Goal: Task Accomplishment & Management: Manage account settings

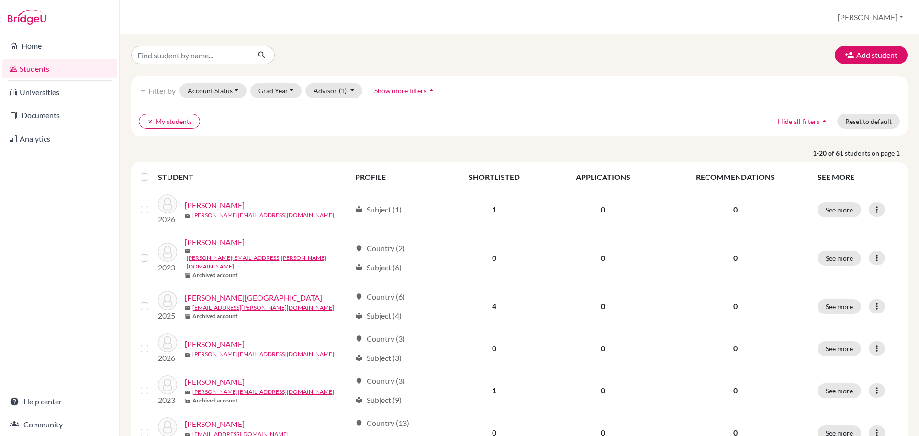
click at [59, 67] on link "Students" at bounding box center [59, 68] width 115 height 19
click at [191, 89] on button "Account Status" at bounding box center [212, 90] width 67 height 15
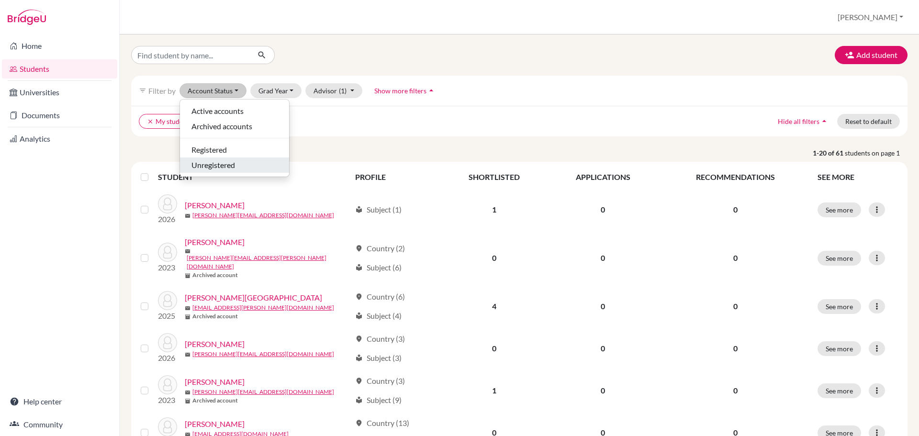
click at [200, 164] on span "Unregistered" at bounding box center [213, 164] width 44 height 11
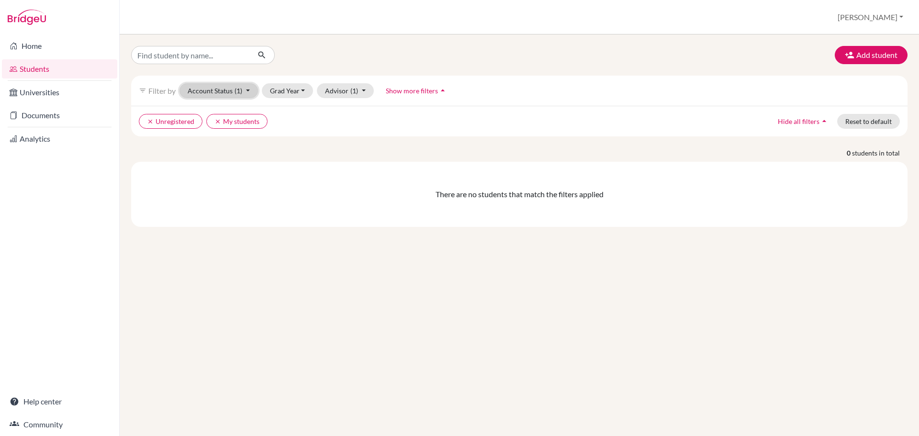
click at [211, 92] on button "Account Status (1)" at bounding box center [218, 90] width 78 height 15
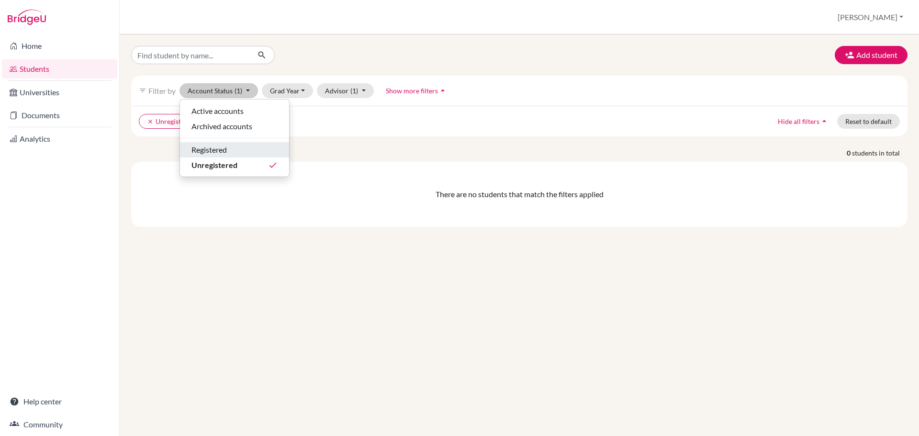
click at [210, 143] on button "Registered" at bounding box center [234, 149] width 109 height 15
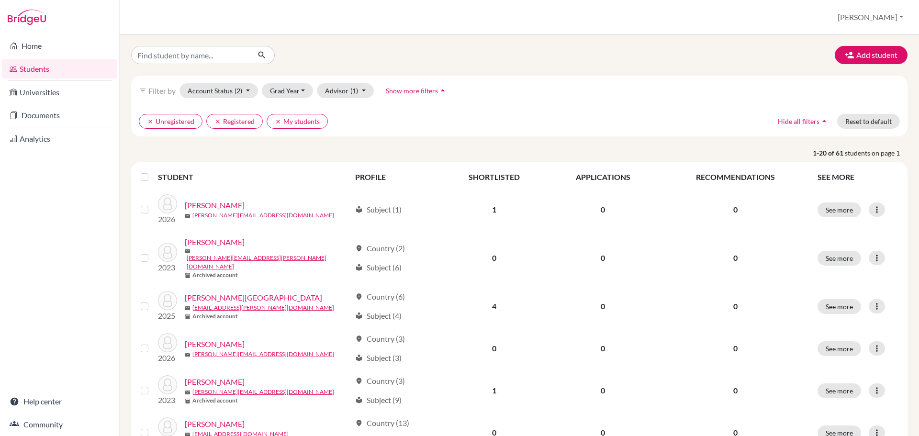
click at [44, 44] on link "Home" at bounding box center [59, 45] width 115 height 19
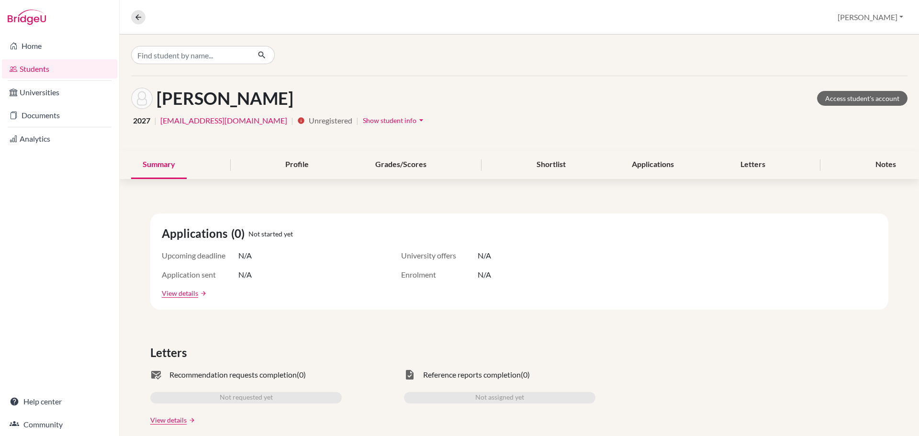
click at [388, 118] on span "Show student info" at bounding box center [390, 120] width 54 height 8
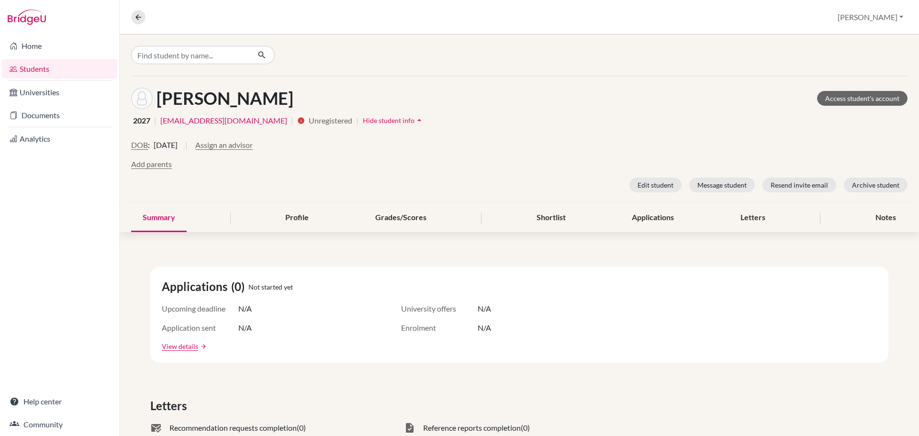
click at [253, 147] on button "Assign an advisor" at bounding box center [223, 144] width 57 height 11
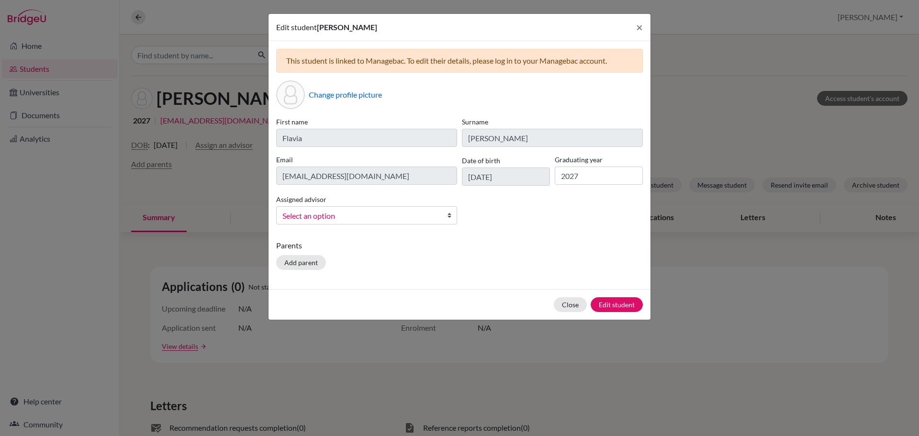
click at [311, 212] on span "Select an option" at bounding box center [360, 216] width 156 height 12
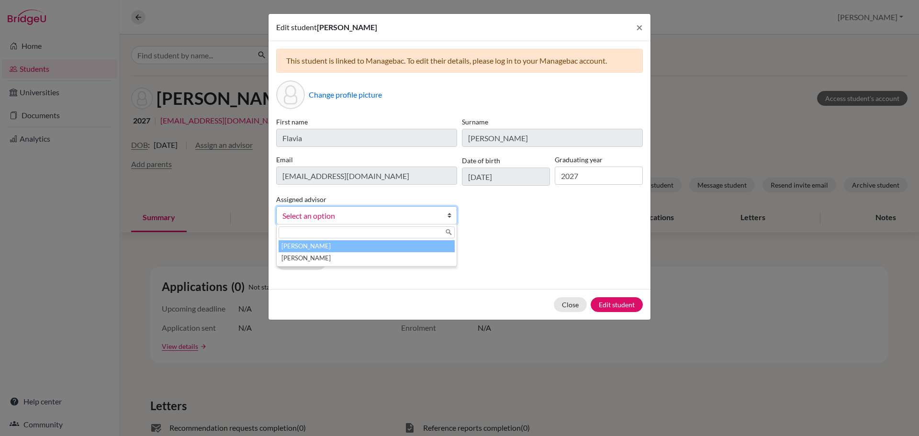
click at [317, 246] on li "[PERSON_NAME]" at bounding box center [366, 246] width 176 height 12
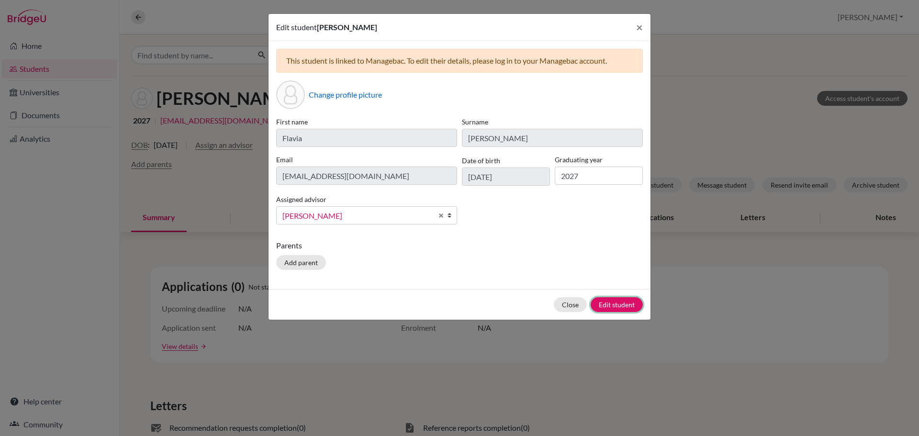
click at [611, 309] on button "Edit student" at bounding box center [616, 304] width 52 height 15
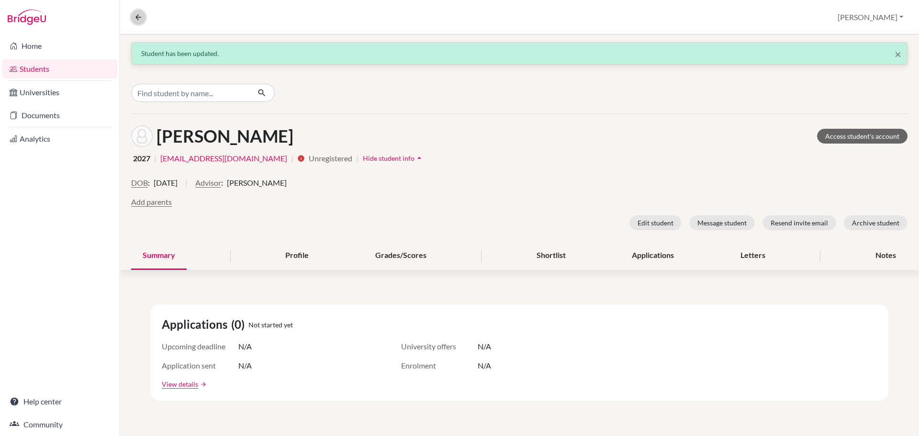
click at [138, 21] on icon at bounding box center [138, 17] width 9 height 9
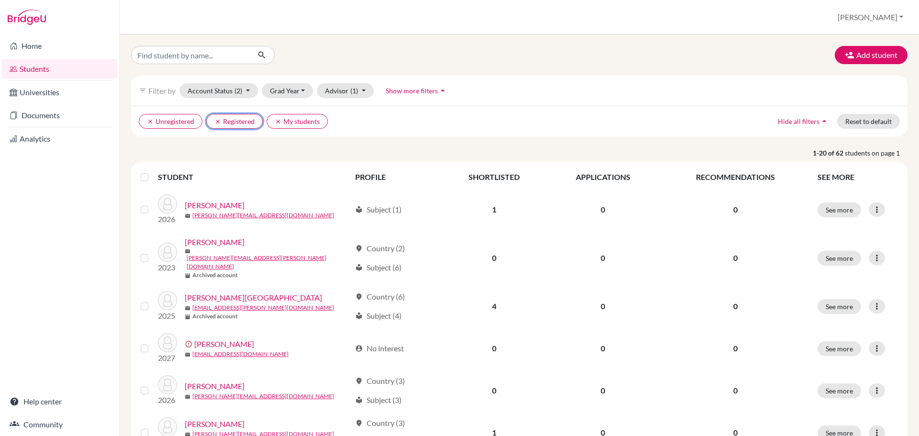
click at [216, 123] on icon "clear" at bounding box center [217, 121] width 7 height 7
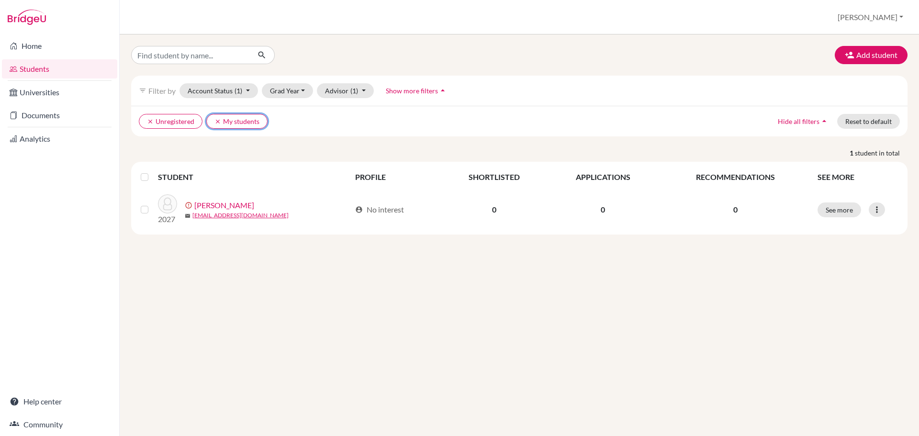
click at [218, 121] on icon "clear" at bounding box center [217, 121] width 7 height 7
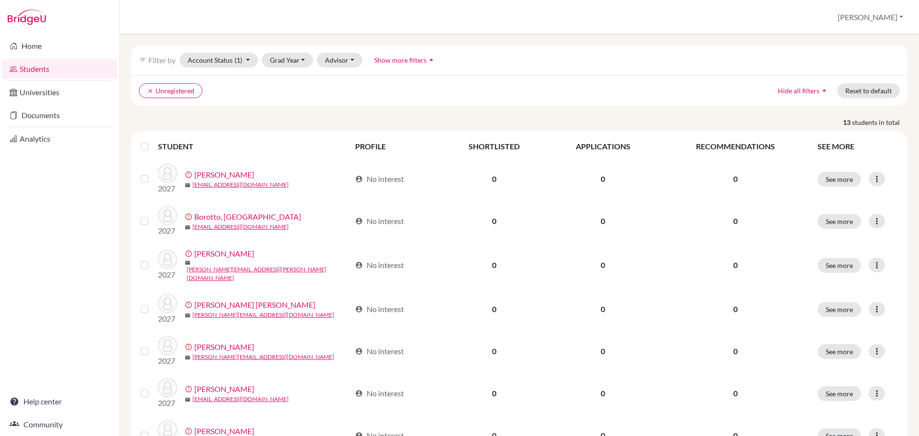
scroll to position [48, 0]
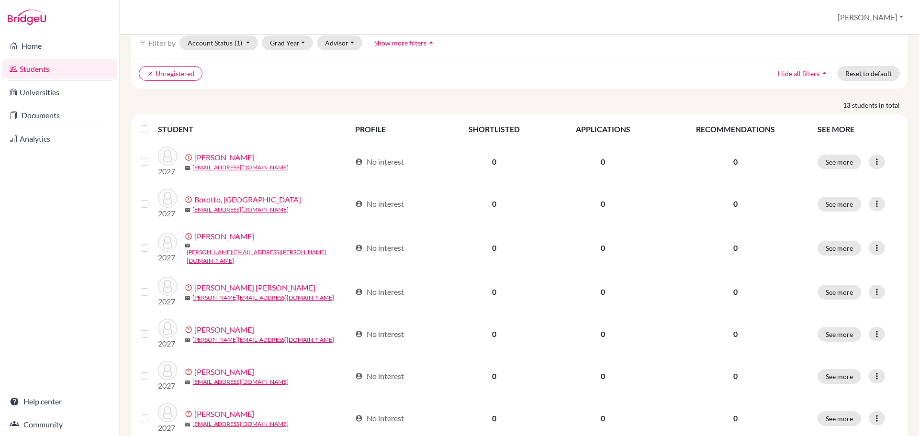
click at [152, 123] on label at bounding box center [152, 123] width 0 height 0
click at [0, 0] on input "checkbox" at bounding box center [0, 0] width 0 height 0
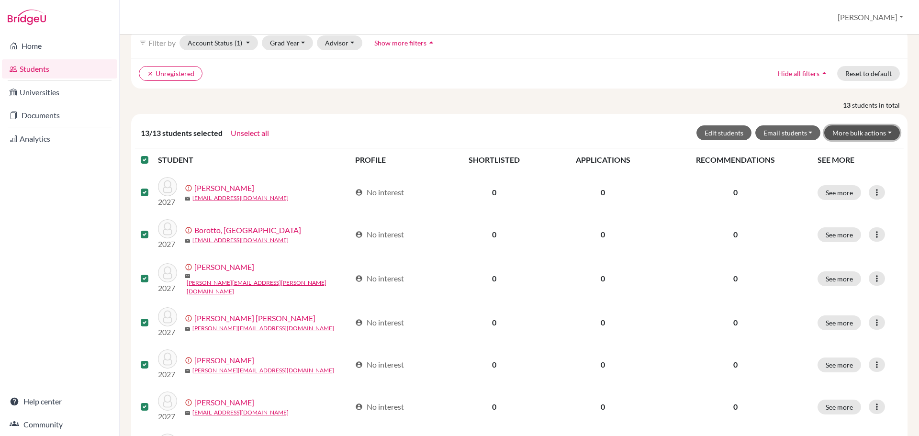
click at [862, 132] on button "More bulk actions" at bounding box center [862, 132] width 76 height 15
click at [720, 133] on button "Edit students" at bounding box center [723, 132] width 55 height 15
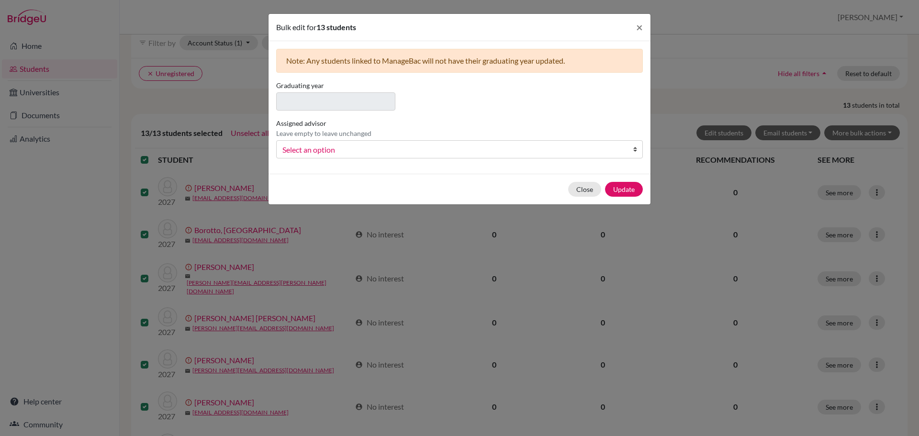
click at [362, 150] on span "Select an option" at bounding box center [453, 150] width 342 height 12
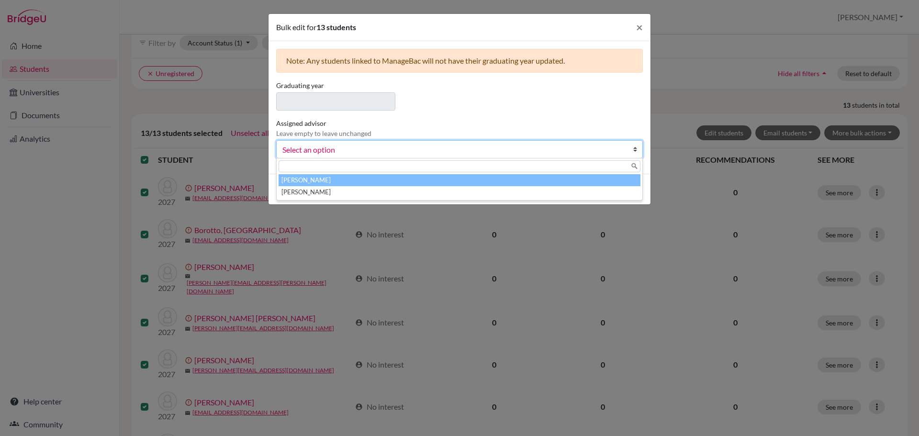
click at [352, 178] on li "[PERSON_NAME]" at bounding box center [459, 180] width 362 height 12
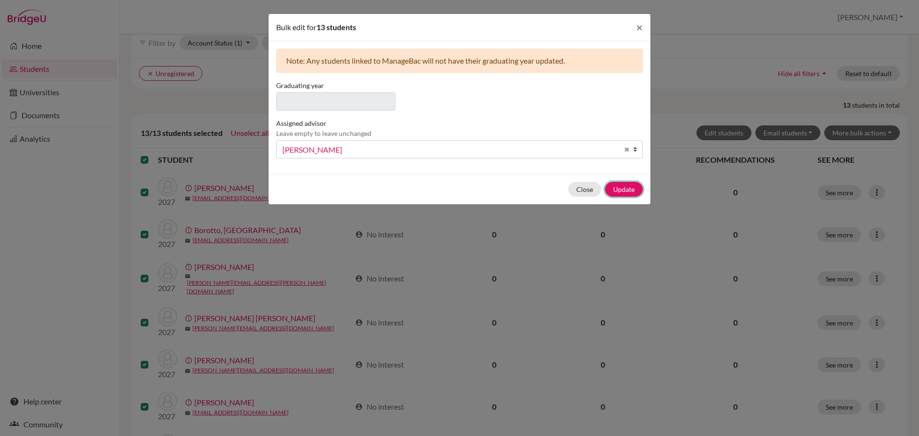
click at [627, 189] on button "Update" at bounding box center [624, 189] width 38 height 15
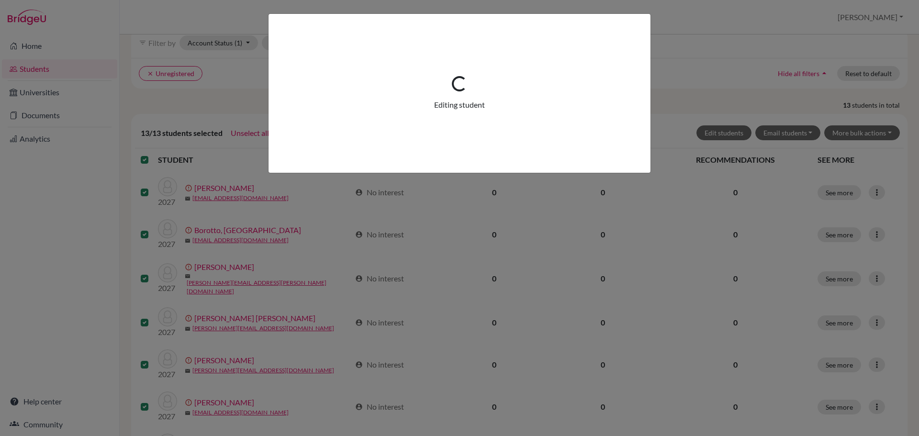
scroll to position [0, 0]
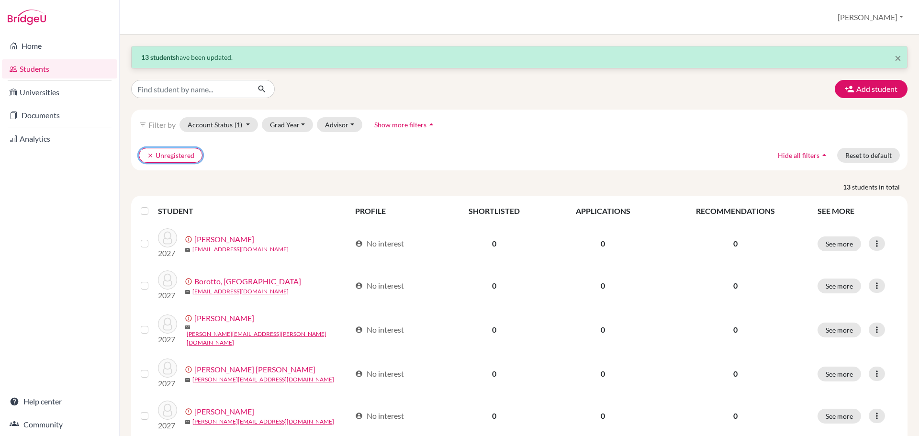
click at [150, 156] on icon "clear" at bounding box center [150, 155] width 7 height 7
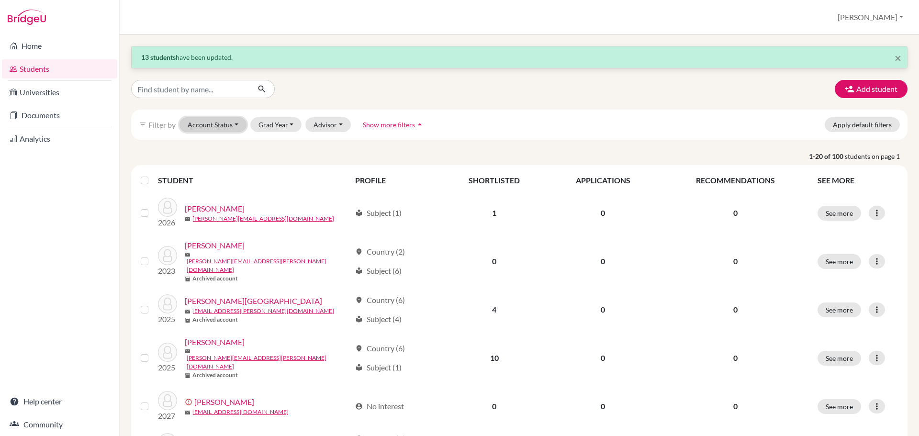
click at [226, 122] on button "Account Status" at bounding box center [212, 124] width 67 height 15
click at [309, 152] on p "1-20 of 100 students on page 1" at bounding box center [519, 156] width 790 height 10
click at [342, 126] on button "Advisor" at bounding box center [327, 124] width 45 height 15
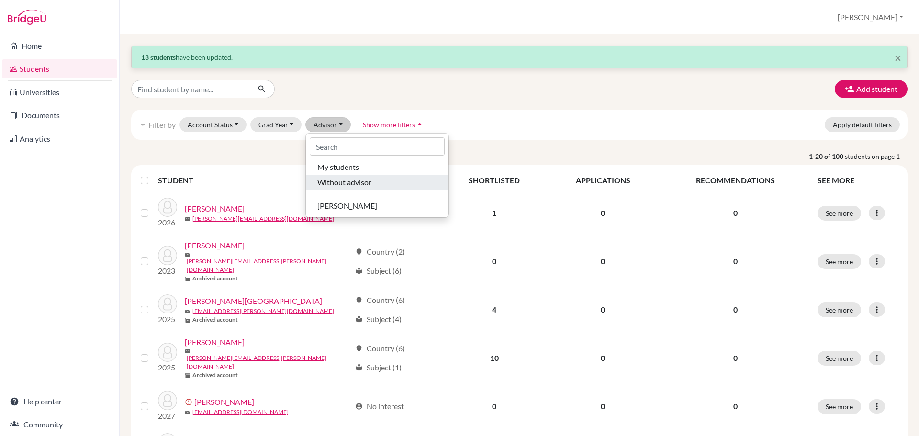
click at [350, 182] on span "Without advisor" at bounding box center [344, 182] width 54 height 11
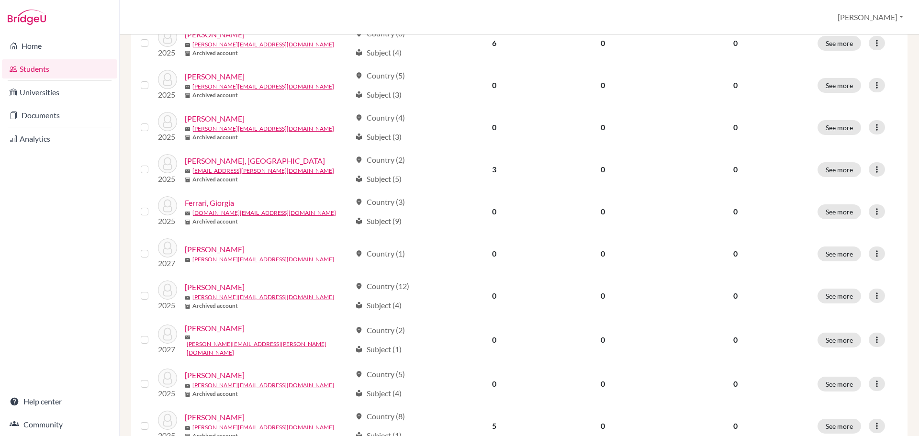
scroll to position [431, 0]
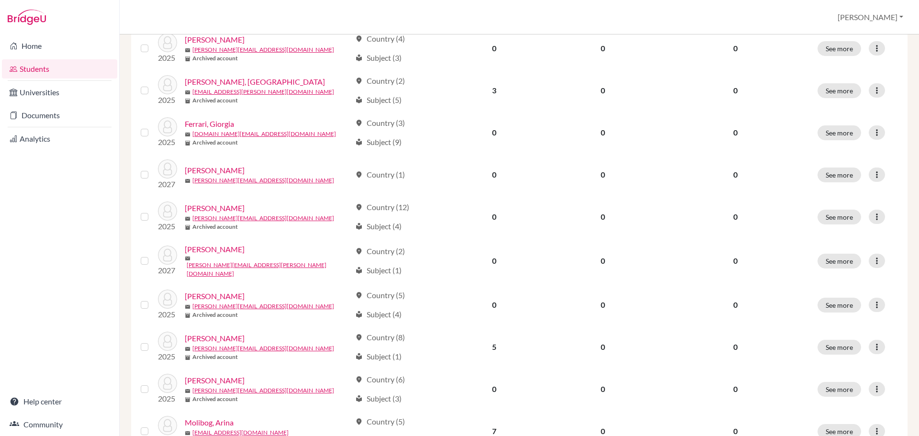
click at [152, 211] on label at bounding box center [152, 211] width 0 height 0
click at [0, 0] on input "checkbox" at bounding box center [0, 0] width 0 height 0
click at [142, 211] on div at bounding box center [146, 216] width 11 height 11
click at [152, 211] on label at bounding box center [152, 211] width 0 height 0
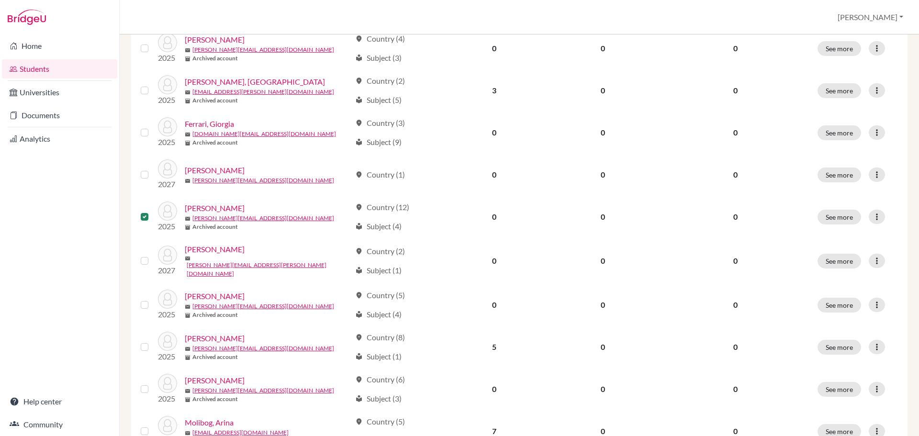
click at [0, 0] on input "checkbox" at bounding box center [0, 0] width 0 height 0
click at [152, 169] on label at bounding box center [152, 169] width 0 height 0
click at [0, 0] on input "checkbox" at bounding box center [0, 0] width 0 height 0
click at [152, 255] on label at bounding box center [152, 255] width 0 height 0
click at [0, 0] on input "checkbox" at bounding box center [0, 0] width 0 height 0
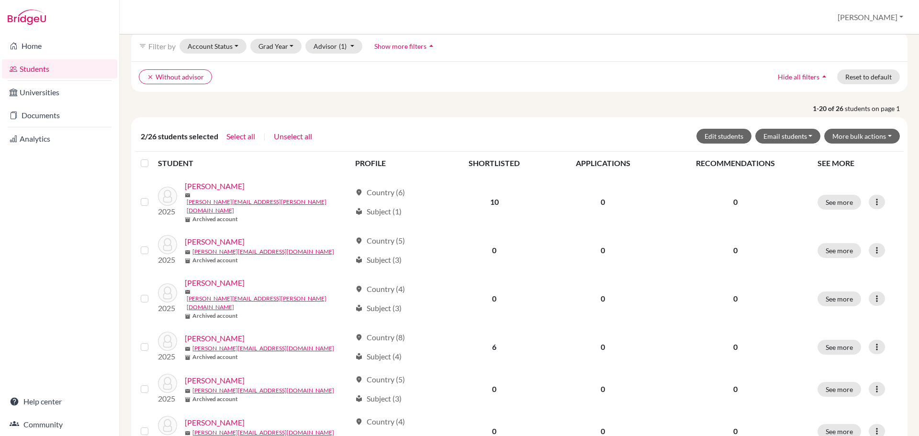
scroll to position [0, 0]
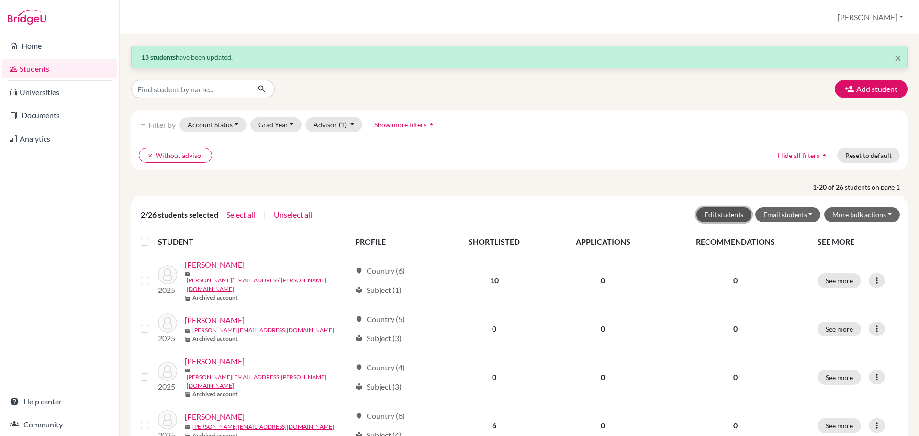
click at [730, 214] on button "Edit students" at bounding box center [723, 214] width 55 height 15
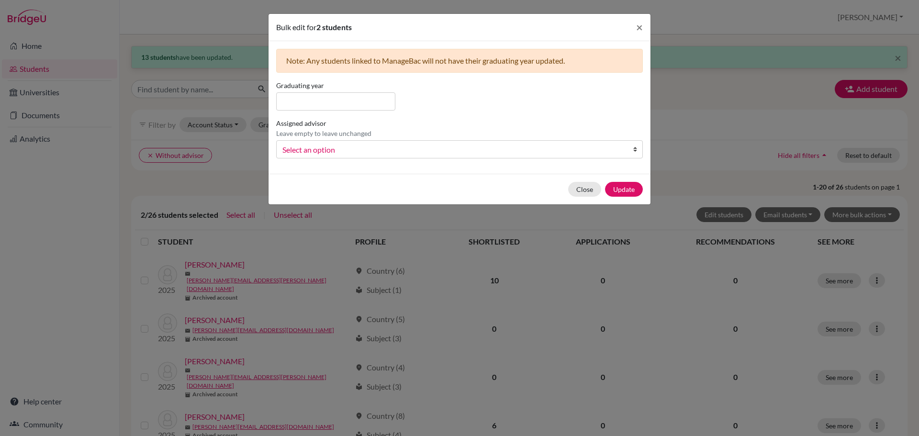
click at [343, 146] on span "Select an option" at bounding box center [453, 150] width 342 height 12
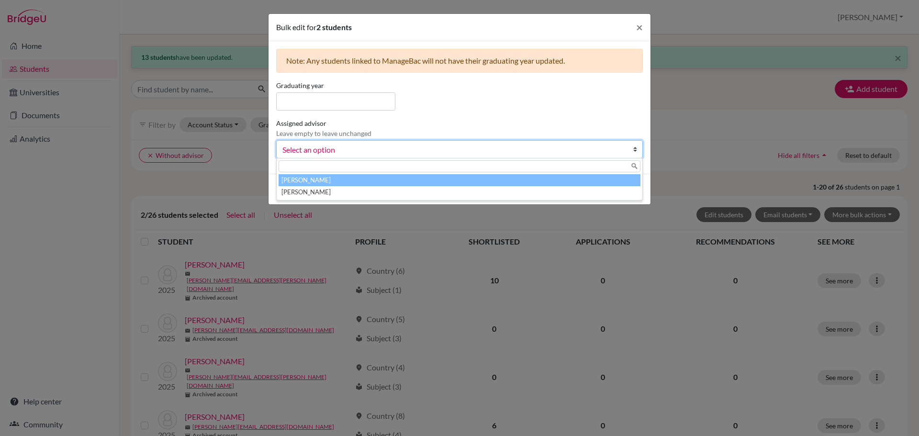
click at [338, 178] on li "[PERSON_NAME]" at bounding box center [459, 180] width 362 height 12
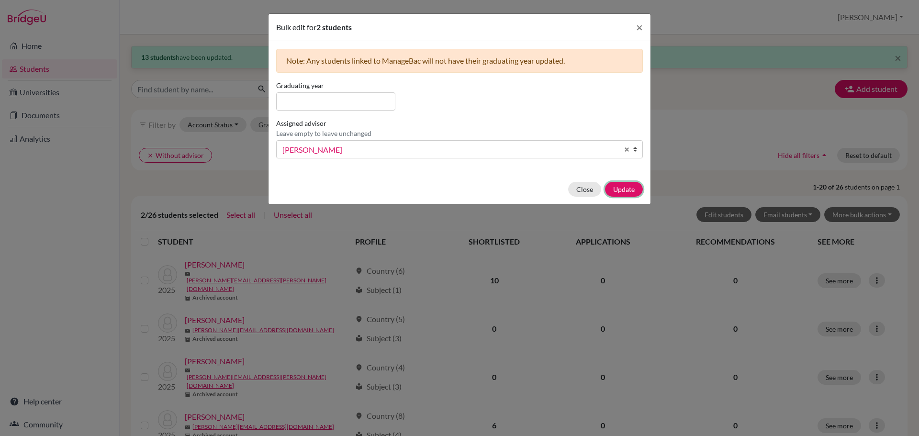
click at [626, 184] on button "Update" at bounding box center [624, 189] width 38 height 15
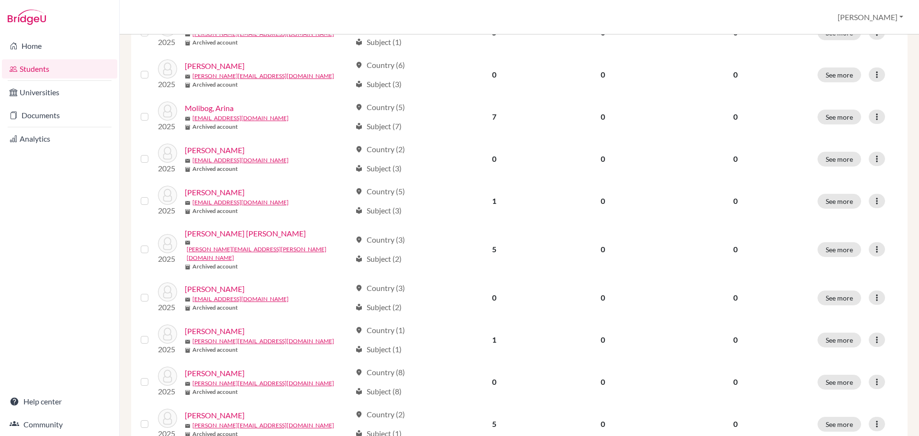
scroll to position [693, 0]
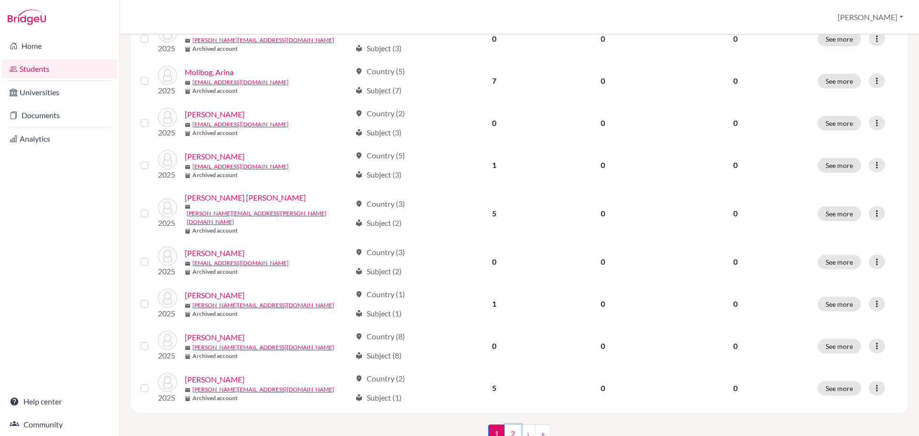
click at [509, 424] on link "2" at bounding box center [512, 433] width 17 height 18
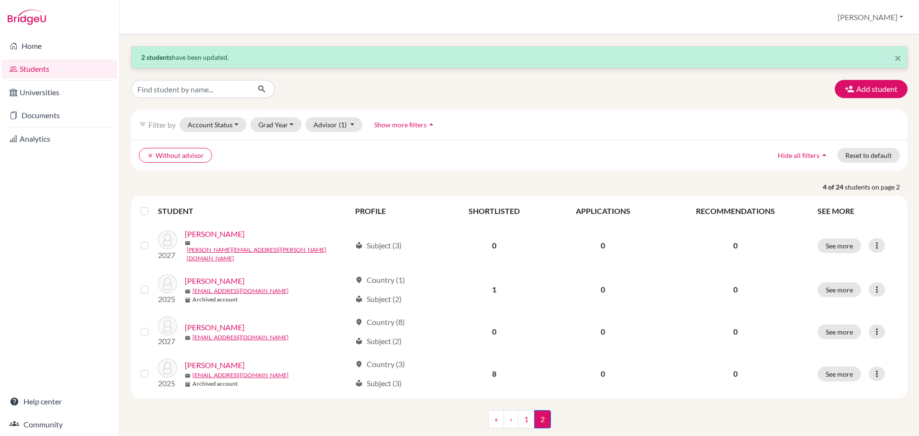
click at [152, 240] on label at bounding box center [152, 240] width 0 height 0
click at [0, 0] on input "checkbox" at bounding box center [0, 0] width 0 height 0
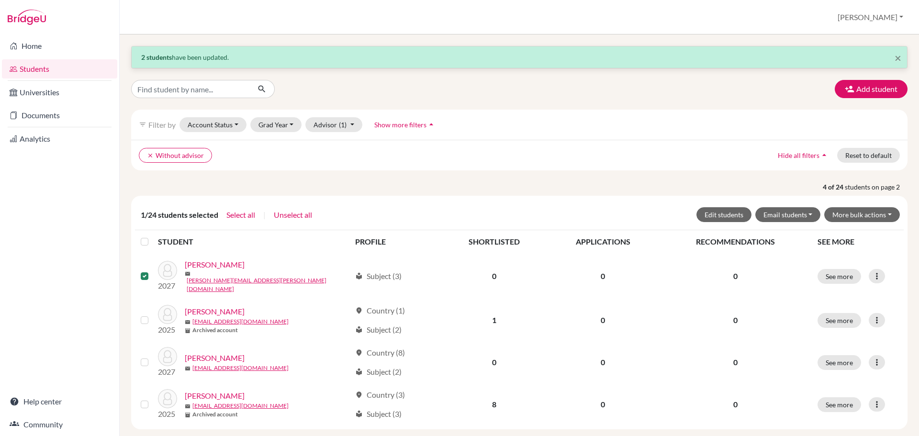
click at [152, 356] on label at bounding box center [152, 356] width 0 height 0
click at [0, 0] on input "checkbox" at bounding box center [0, 0] width 0 height 0
click at [724, 215] on button "Edit students" at bounding box center [723, 214] width 55 height 15
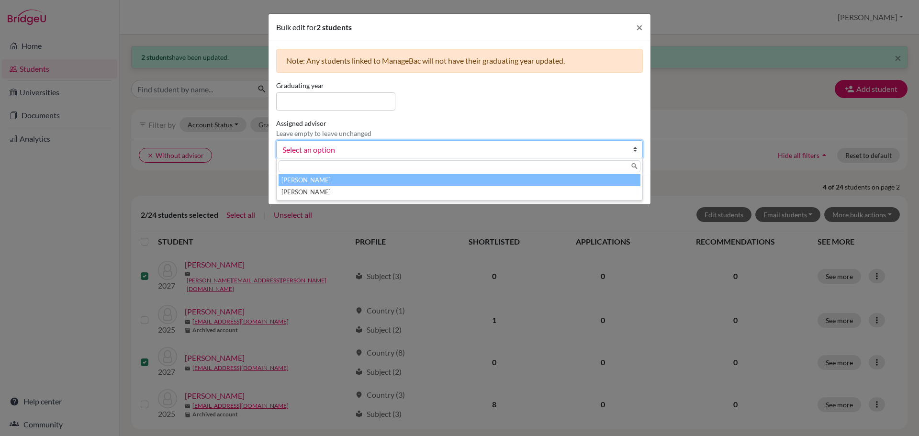
click at [361, 148] on span "Select an option" at bounding box center [453, 150] width 342 height 12
click at [350, 175] on li "[PERSON_NAME]" at bounding box center [459, 180] width 362 height 12
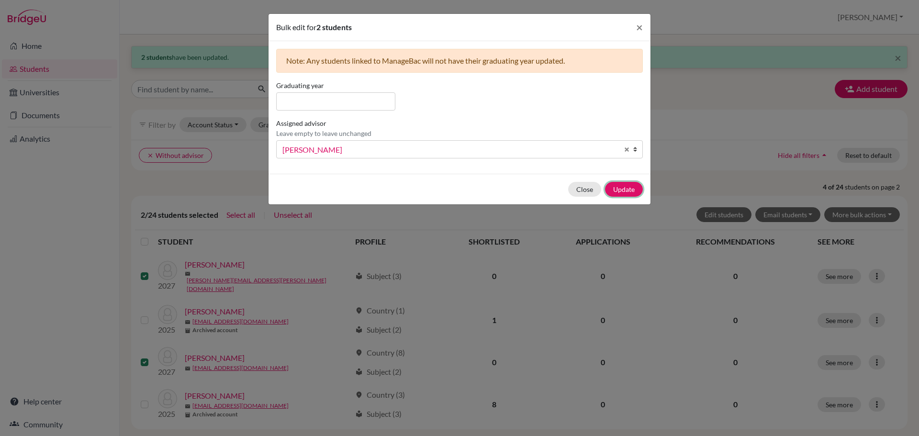
click at [631, 191] on button "Update" at bounding box center [624, 189] width 38 height 15
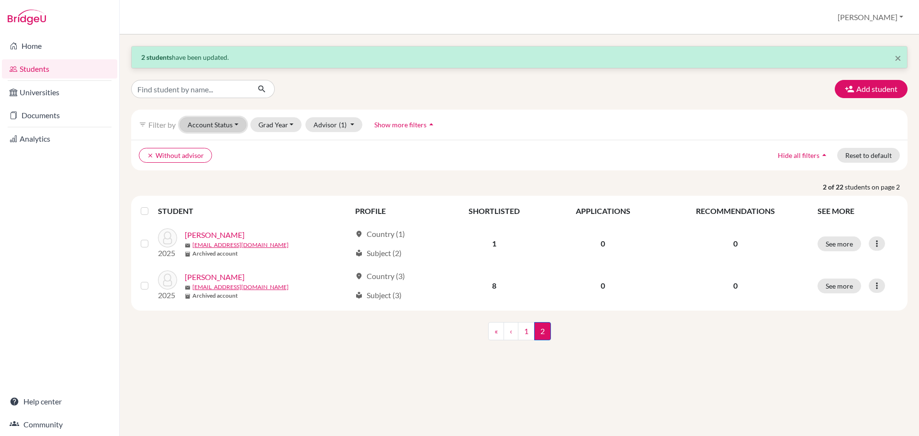
click at [222, 121] on button "Account Status" at bounding box center [212, 124] width 67 height 15
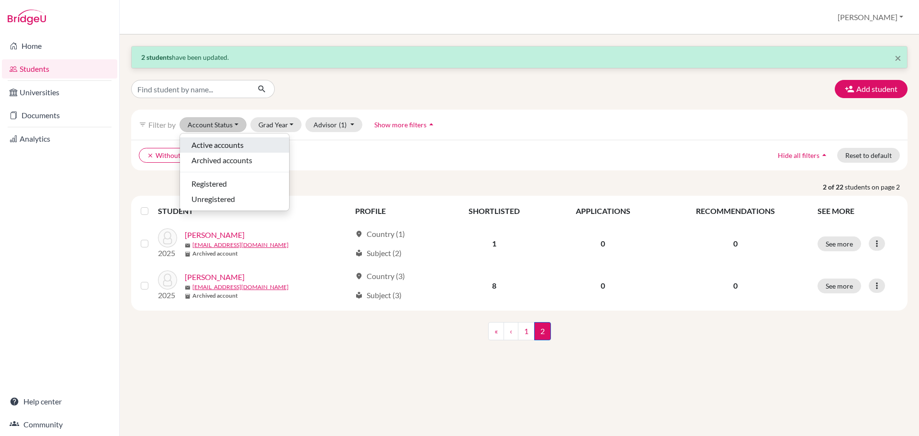
click at [210, 146] on span "Active accounts" at bounding box center [217, 144] width 52 height 11
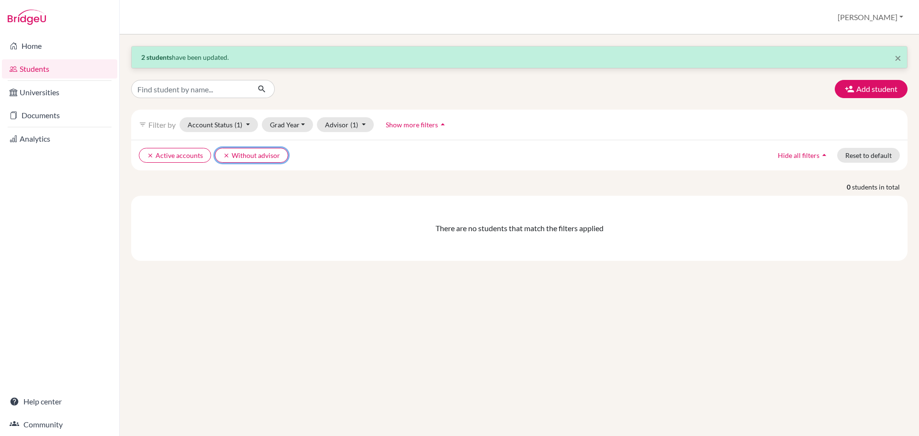
click at [225, 155] on icon "clear" at bounding box center [226, 155] width 7 height 7
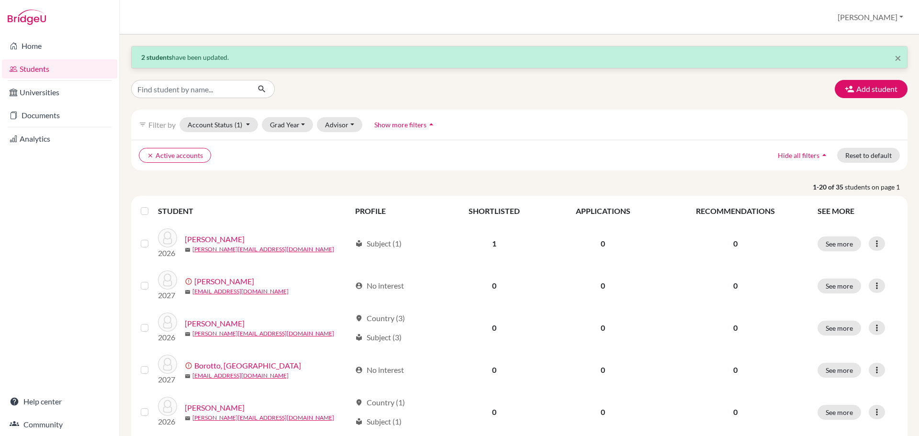
click at [152, 322] on label at bounding box center [152, 322] width 0 height 0
click at [0, 0] on input "checkbox" at bounding box center [0, 0] width 0 height 0
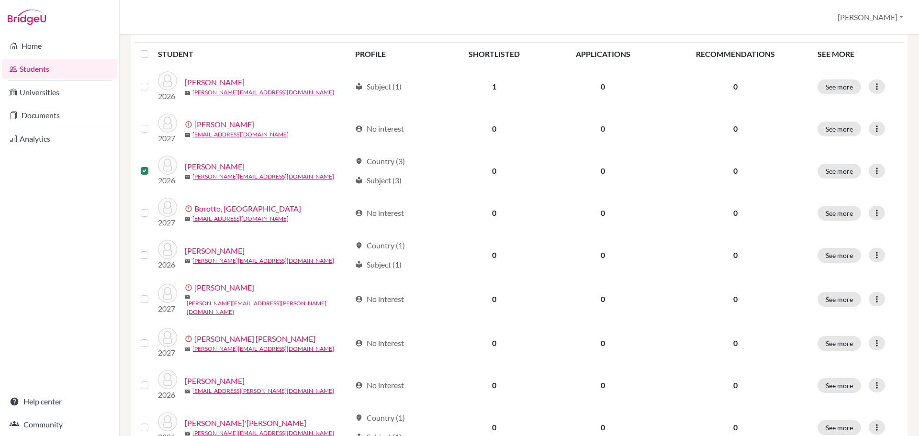
scroll to position [191, 0]
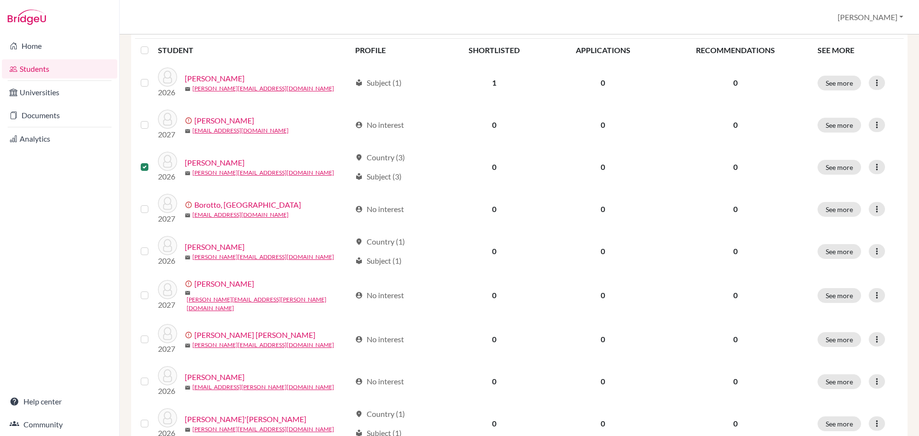
click at [152, 245] on label at bounding box center [152, 245] width 0 height 0
click at [0, 0] on input "checkbox" at bounding box center [0, 0] width 0 height 0
click at [152, 376] on label at bounding box center [152, 376] width 0 height 0
click at [0, 0] on input "checkbox" at bounding box center [0, 0] width 0 height 0
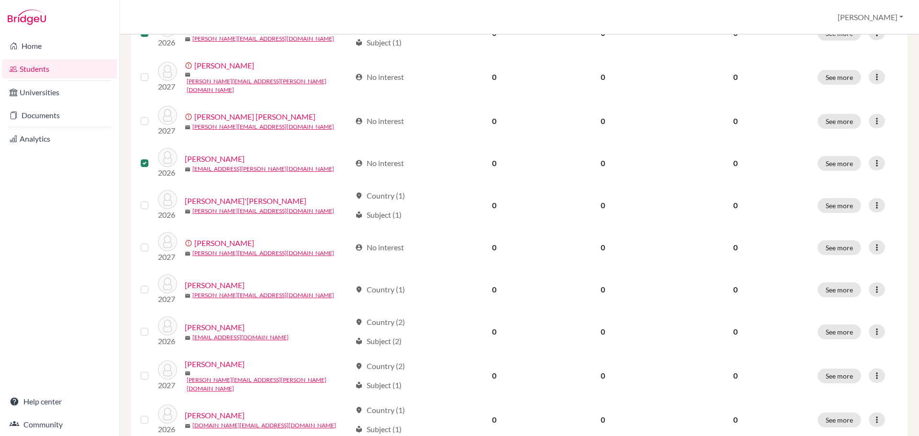
scroll to position [431, 0]
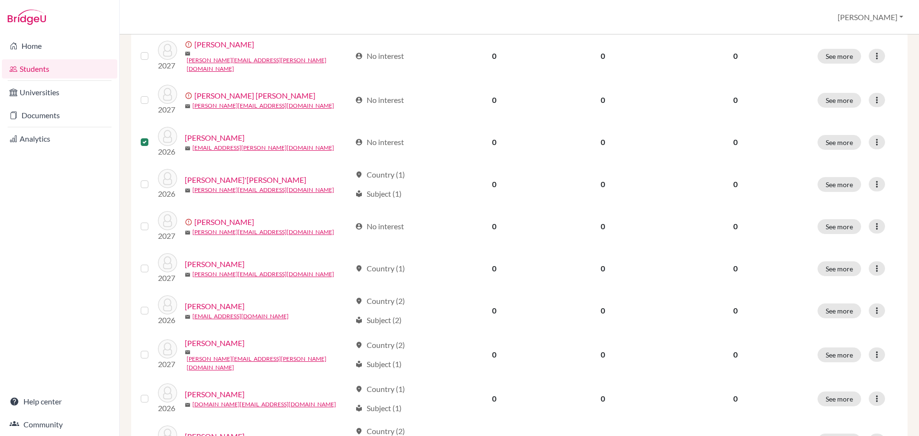
click at [152, 178] on label at bounding box center [152, 178] width 0 height 0
click at [0, 0] on input "checkbox" at bounding box center [0, 0] width 0 height 0
click at [152, 305] on label at bounding box center [152, 305] width 0 height 0
click at [0, 0] on input "checkbox" at bounding box center [0, 0] width 0 height 0
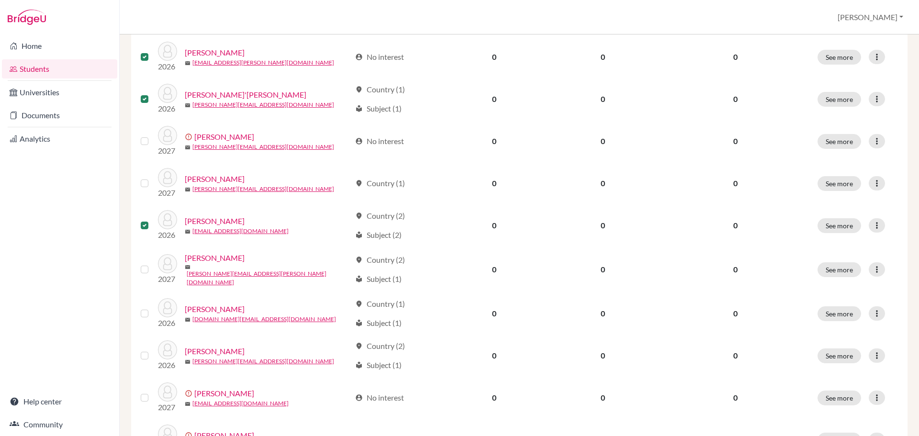
scroll to position [526, 0]
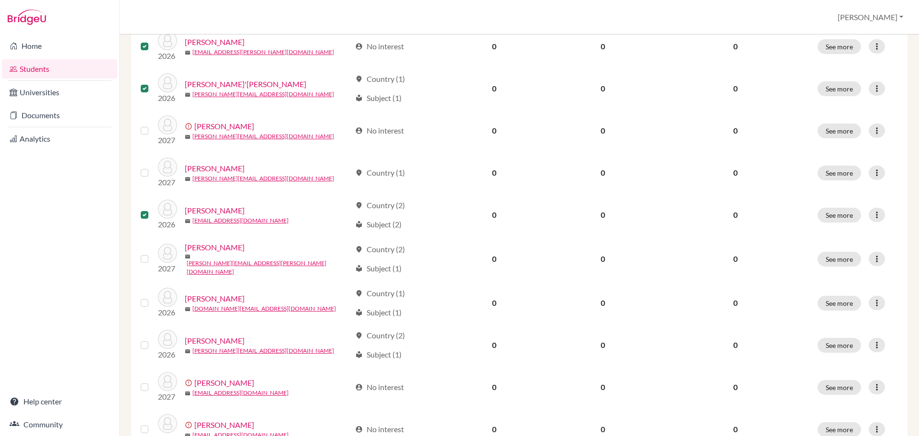
click at [152, 297] on label at bounding box center [152, 297] width 0 height 0
click at [0, 0] on input "checkbox" at bounding box center [0, 0] width 0 height 0
click at [152, 339] on label at bounding box center [152, 339] width 0 height 0
click at [0, 0] on input "checkbox" at bounding box center [0, 0] width 0 height 0
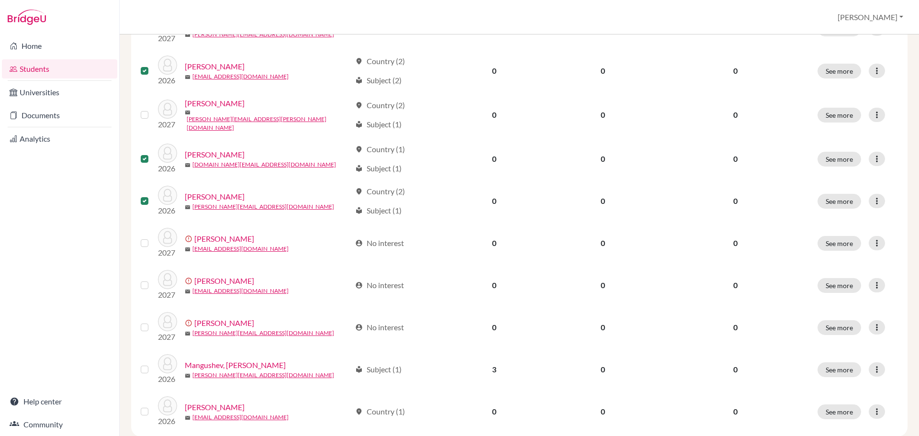
scroll to position [718, 0]
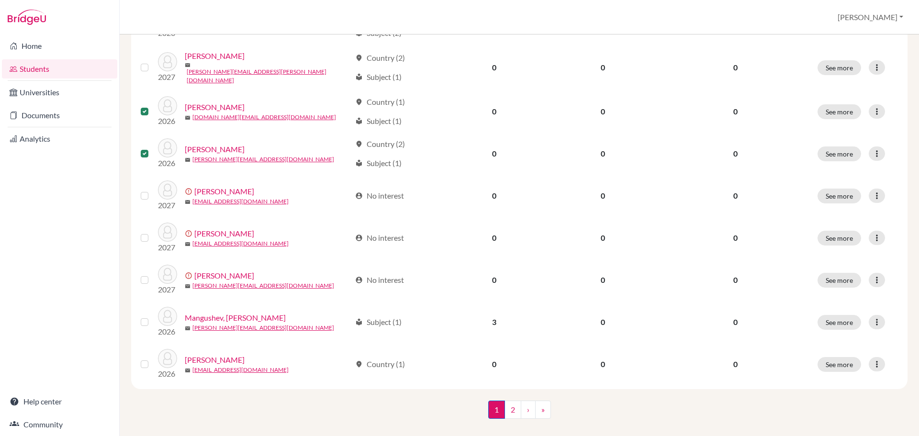
drag, startPoint x: 144, startPoint y: 312, endPoint x: 144, endPoint y: 318, distance: 5.8
click at [152, 316] on label at bounding box center [152, 316] width 0 height 0
click at [0, 0] on input "checkbox" at bounding box center [0, 0] width 0 height 0
click at [152, 358] on label at bounding box center [152, 358] width 0 height 0
click at [0, 0] on input "checkbox" at bounding box center [0, 0] width 0 height 0
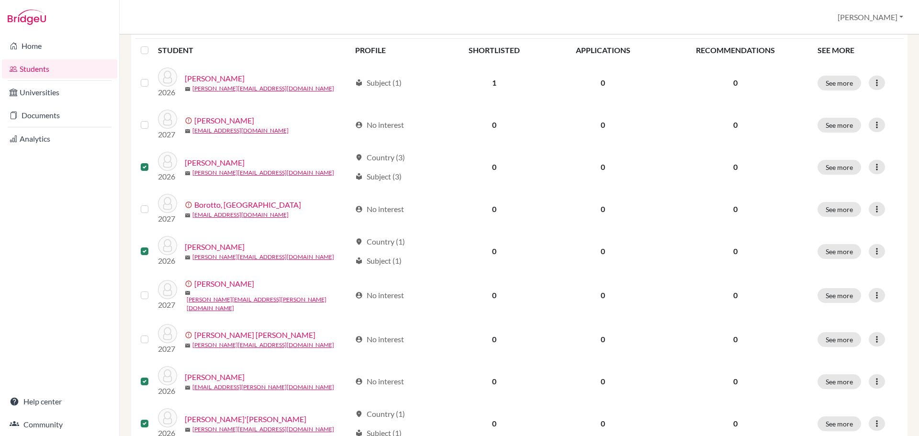
scroll to position [0, 0]
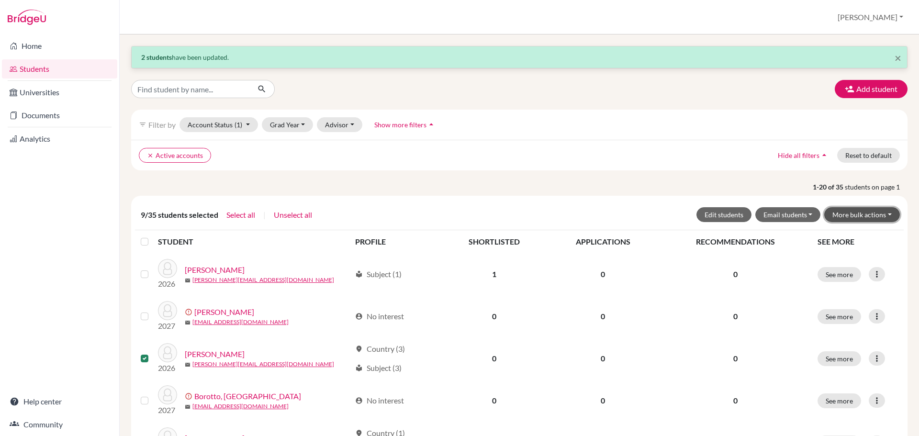
click at [839, 214] on button "More bulk actions" at bounding box center [862, 214] width 76 height 15
click at [840, 231] on button "Archive" at bounding box center [855, 234] width 87 height 15
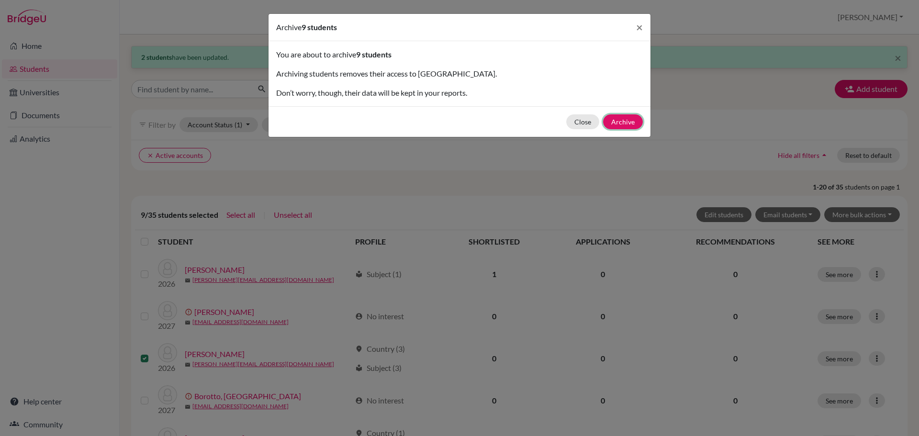
click at [625, 123] on button "Archive" at bounding box center [623, 121] width 40 height 15
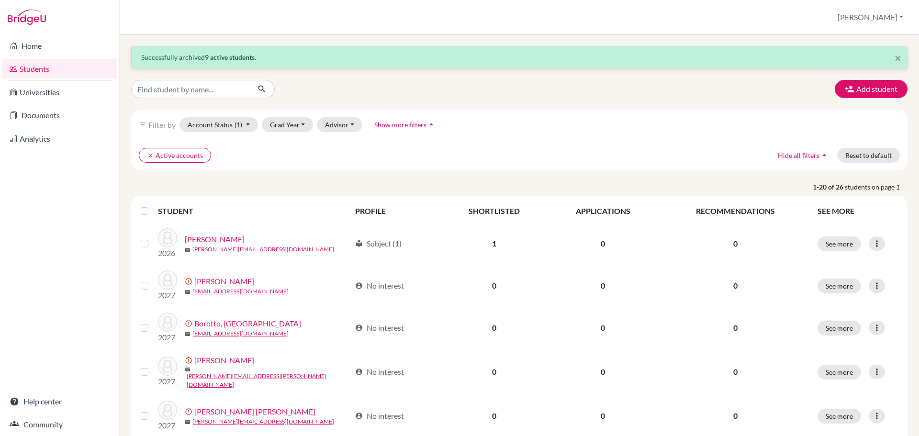
click at [152, 238] on label at bounding box center [152, 238] width 0 height 0
click at [0, 0] on input "checkbox" at bounding box center [0, 0] width 0 height 0
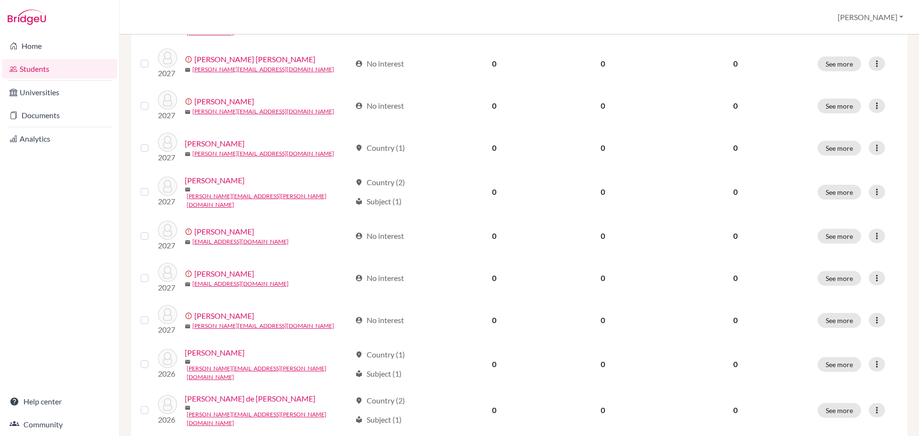
scroll to position [478, 0]
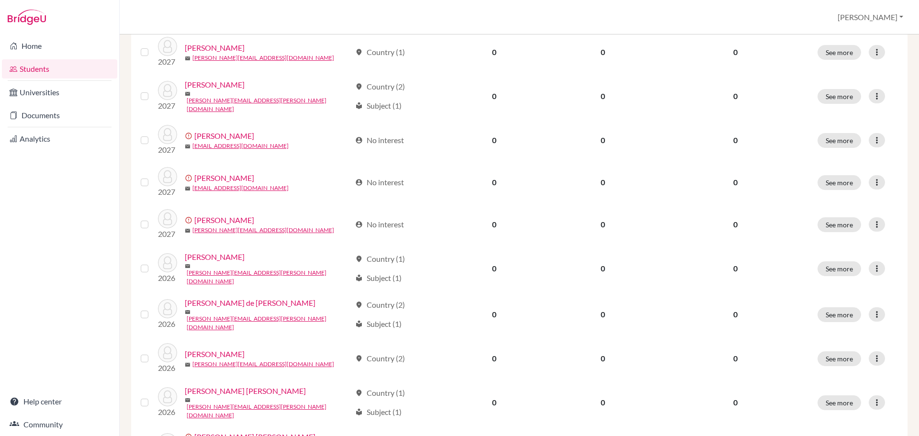
click at [152, 263] on label at bounding box center [152, 263] width 0 height 0
click at [0, 0] on input "checkbox" at bounding box center [0, 0] width 0 height 0
click at [152, 309] on label at bounding box center [152, 309] width 0 height 0
click at [0, 0] on input "checkbox" at bounding box center [0, 0] width 0 height 0
click at [152, 353] on label at bounding box center [152, 353] width 0 height 0
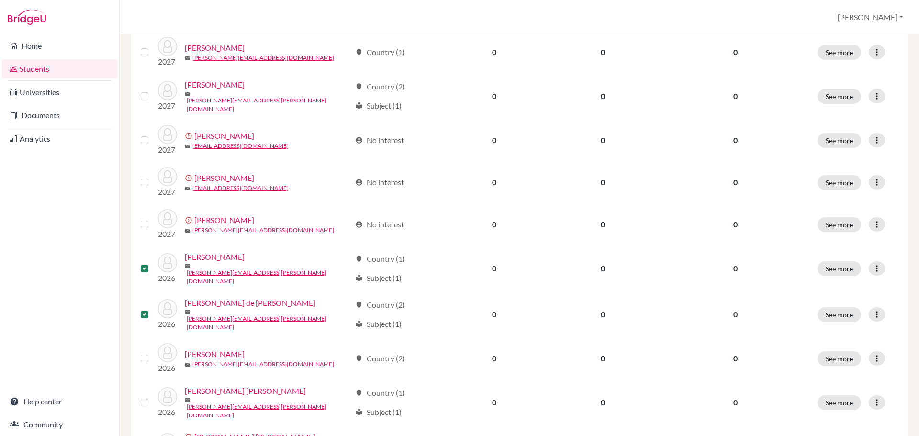
click at [0, 0] on input "checkbox" at bounding box center [0, 0] width 0 height 0
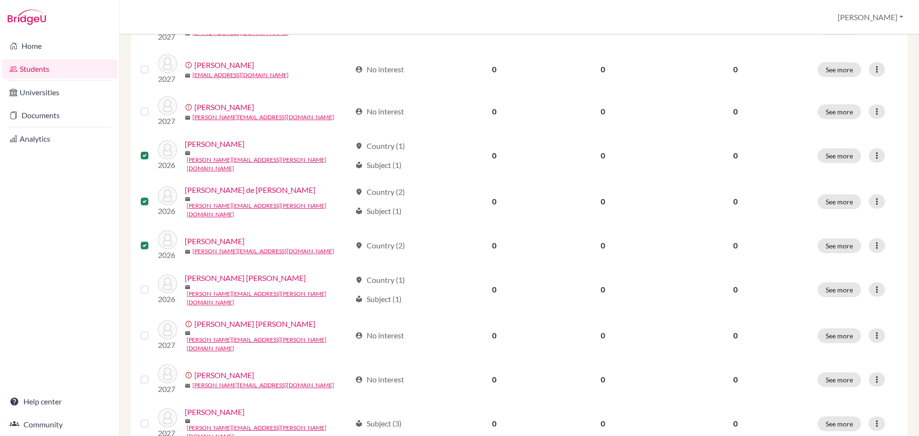
scroll to position [622, 0]
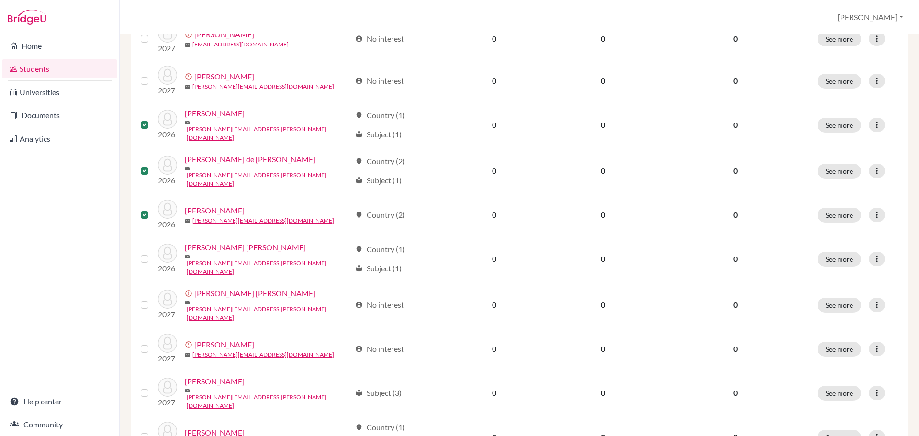
click at [152, 253] on label at bounding box center [152, 253] width 0 height 0
click at [0, 0] on input "checkbox" at bounding box center [0, 0] width 0 height 0
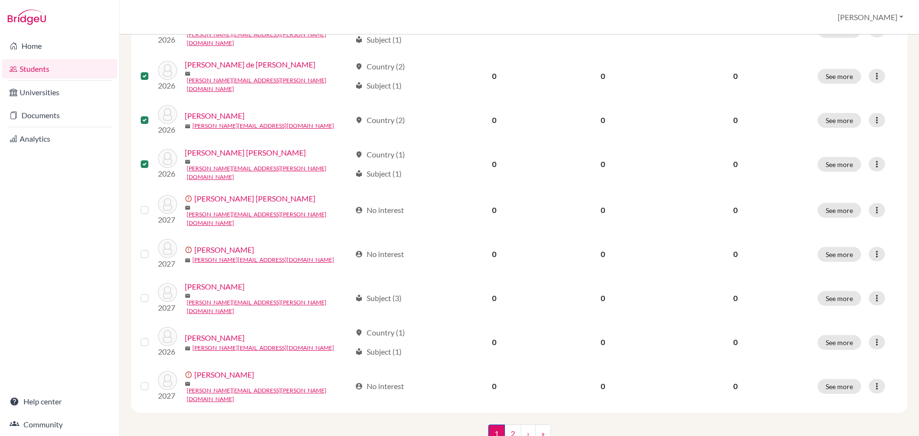
scroll to position [718, 0]
click at [152, 335] on label at bounding box center [152, 335] width 0 height 0
click at [0, 0] on input "checkbox" at bounding box center [0, 0] width 0 height 0
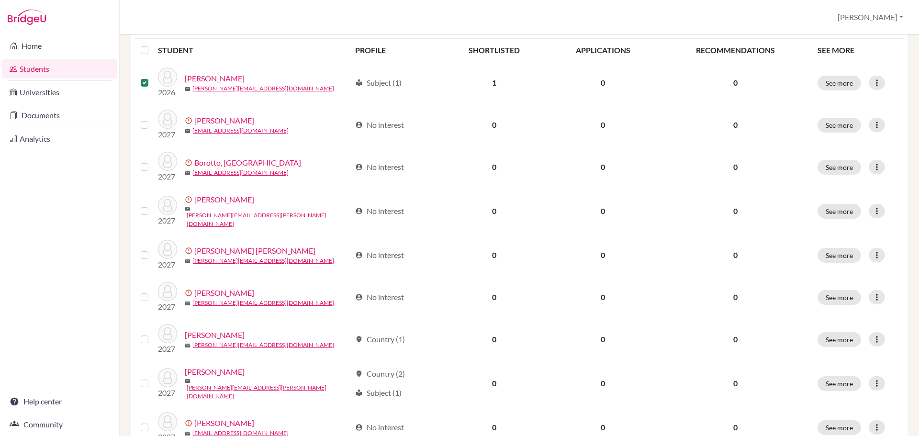
scroll to position [0, 0]
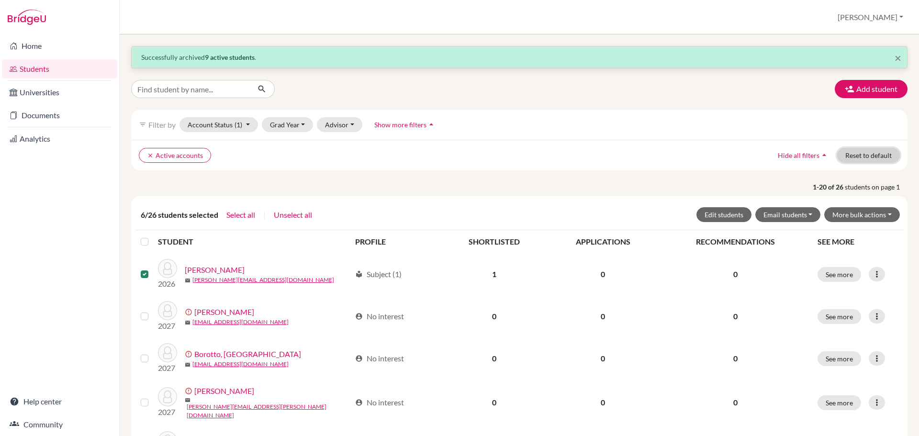
click at [870, 156] on button "Reset to default" at bounding box center [868, 155] width 63 height 15
click at [291, 121] on button "Grad Year" at bounding box center [288, 124] width 52 height 15
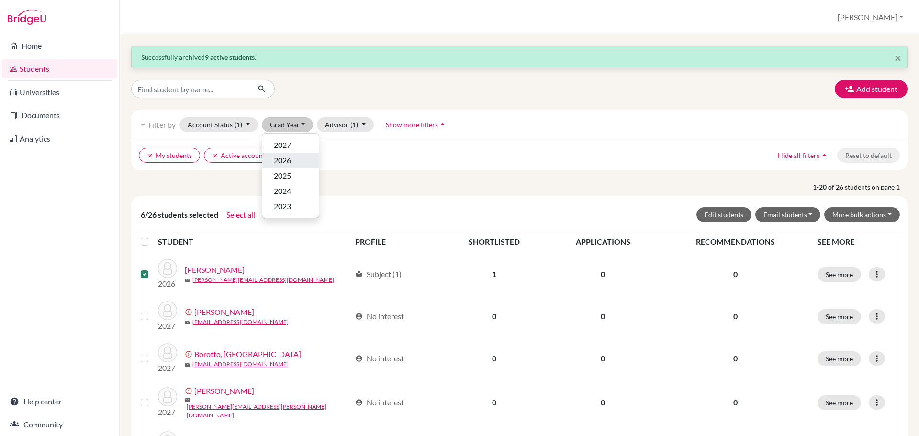
click at [295, 156] on div "2026" at bounding box center [290, 160] width 33 height 11
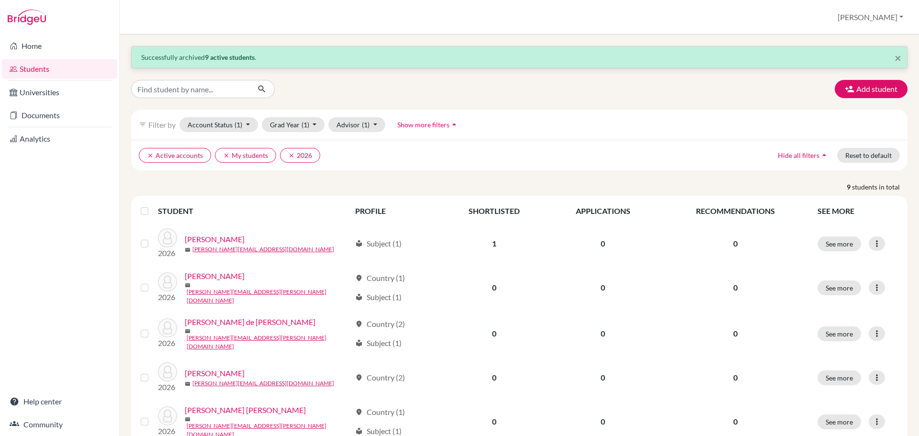
click at [152, 205] on label at bounding box center [152, 205] width 0 height 0
click at [0, 0] on input "checkbox" at bounding box center [0, 0] width 0 height 0
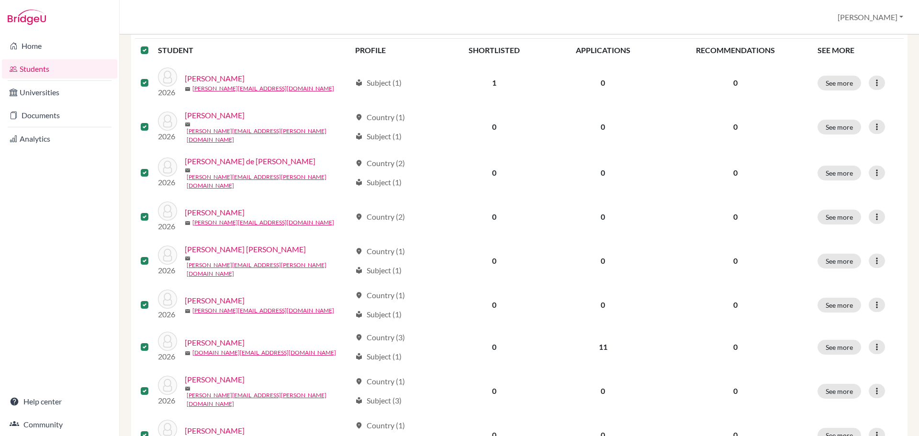
scroll to position [223, 0]
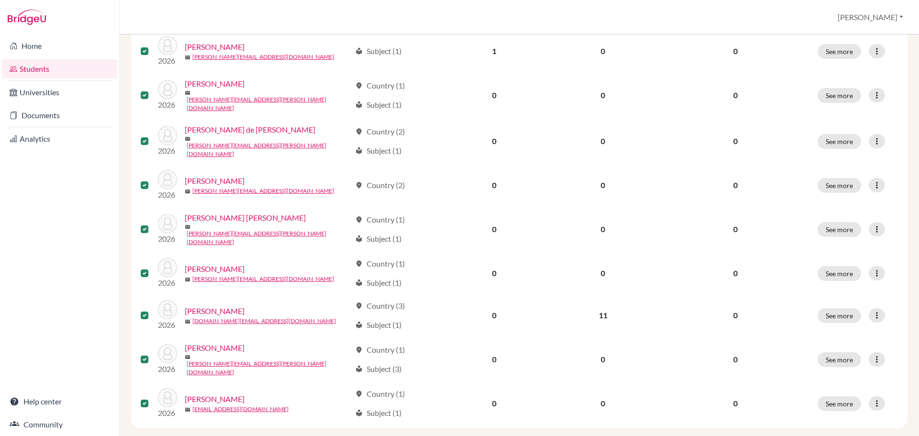
click at [152, 310] on label at bounding box center [152, 310] width 0 height 0
click at [0, 0] on input "checkbox" at bounding box center [0, 0] width 0 height 0
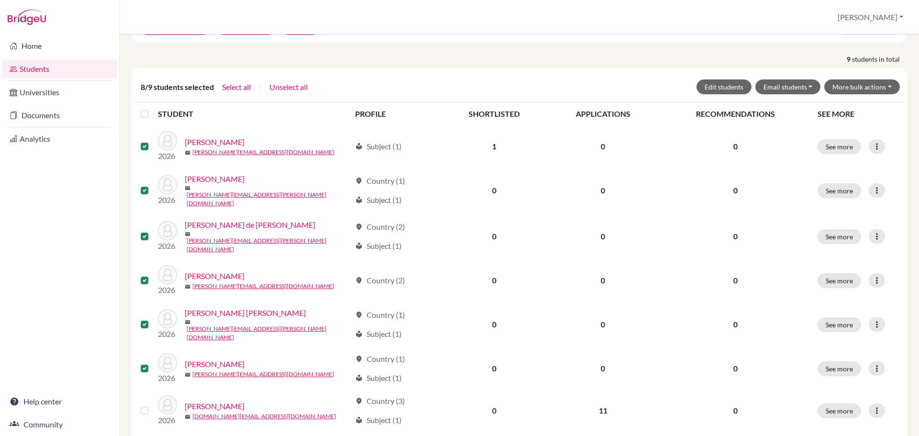
scroll to position [0, 0]
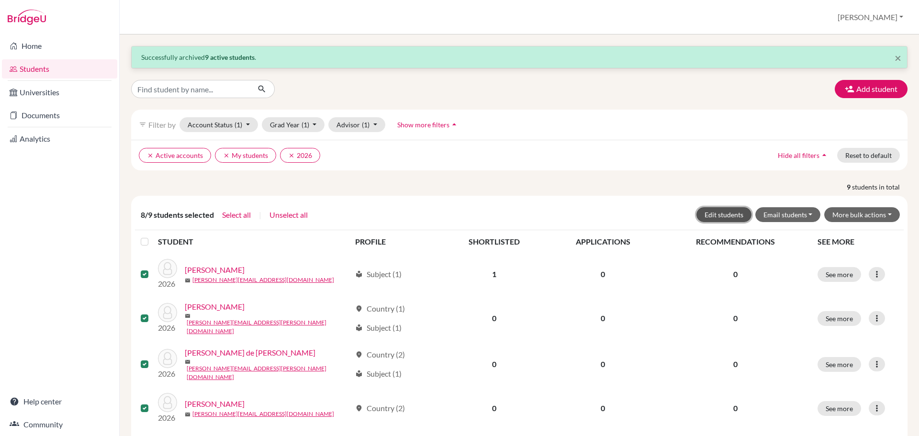
click at [718, 213] on button "Edit students" at bounding box center [723, 214] width 55 height 15
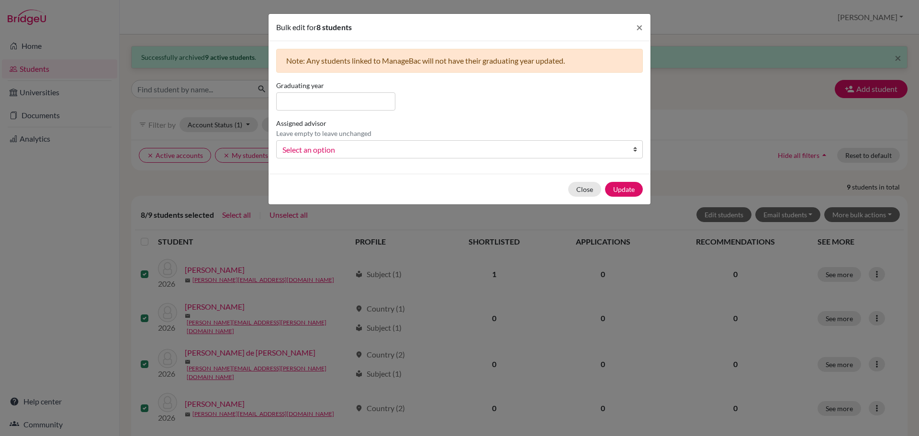
click at [407, 152] on span "Select an option" at bounding box center [453, 150] width 342 height 12
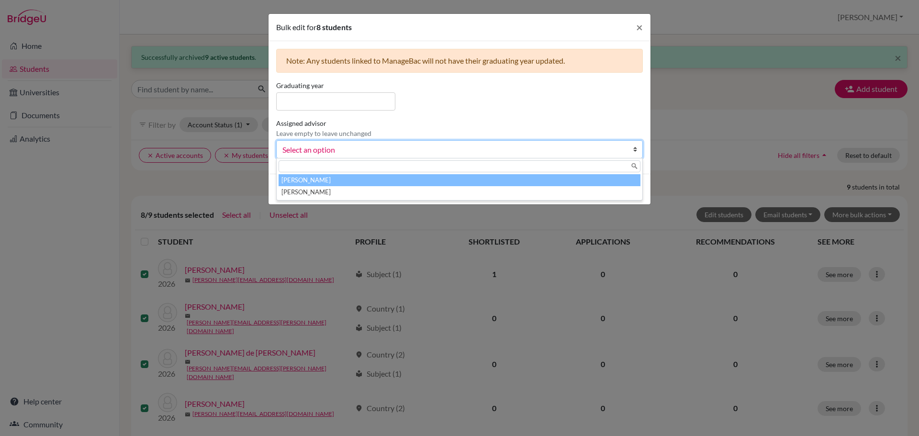
click at [401, 177] on li "[PERSON_NAME]" at bounding box center [459, 180] width 362 height 12
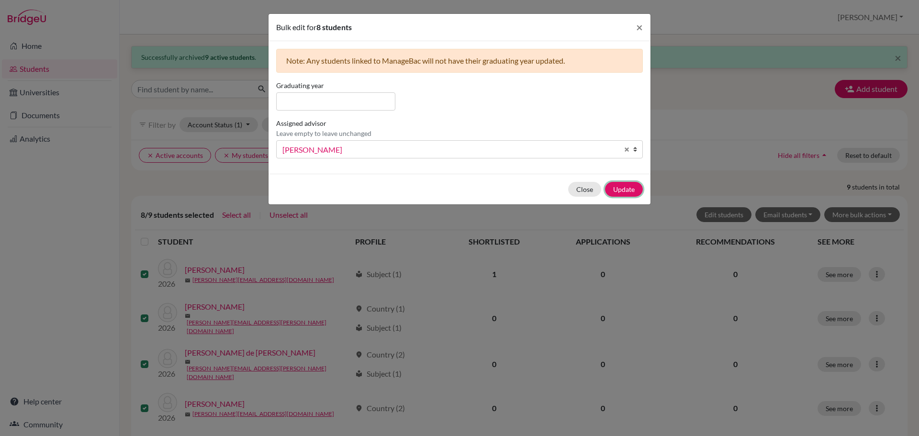
drag, startPoint x: 623, startPoint y: 190, endPoint x: 555, endPoint y: 189, distance: 68.4
click at [555, 189] on div "Close Update" at bounding box center [459, 189] width 382 height 31
click at [573, 189] on button "Close" at bounding box center [584, 189] width 33 height 15
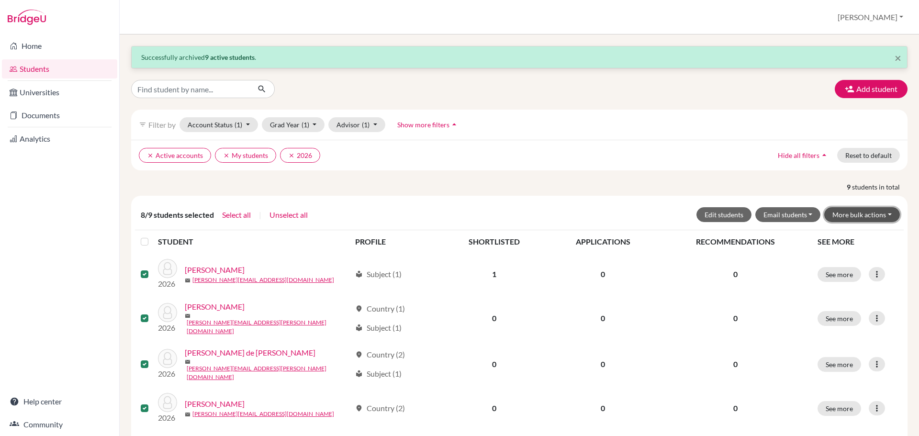
click at [842, 218] on button "More bulk actions" at bounding box center [862, 214] width 76 height 15
click at [840, 235] on button "Archive" at bounding box center [855, 234] width 87 height 15
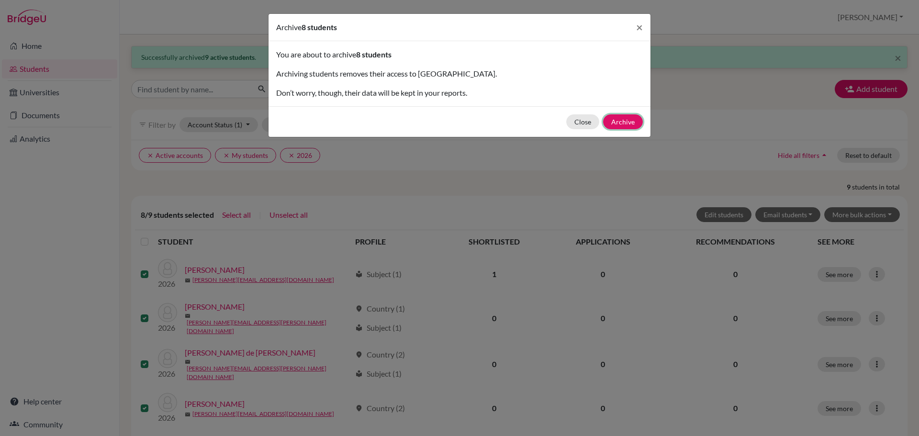
click at [620, 124] on button "Archive" at bounding box center [623, 121] width 40 height 15
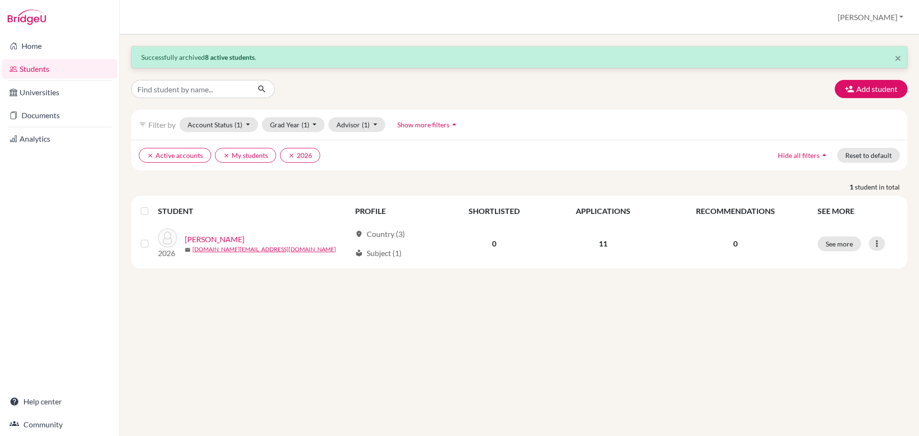
click at [352, 305] on div "× Successfully archived 8 active students . Add student filter_list Filter by A…" at bounding box center [519, 234] width 799 height 401
click at [901, 59] on div "× Successfully archived 8 active students ." at bounding box center [519, 57] width 775 height 22
click at [895, 60] on span "×" at bounding box center [897, 58] width 7 height 14
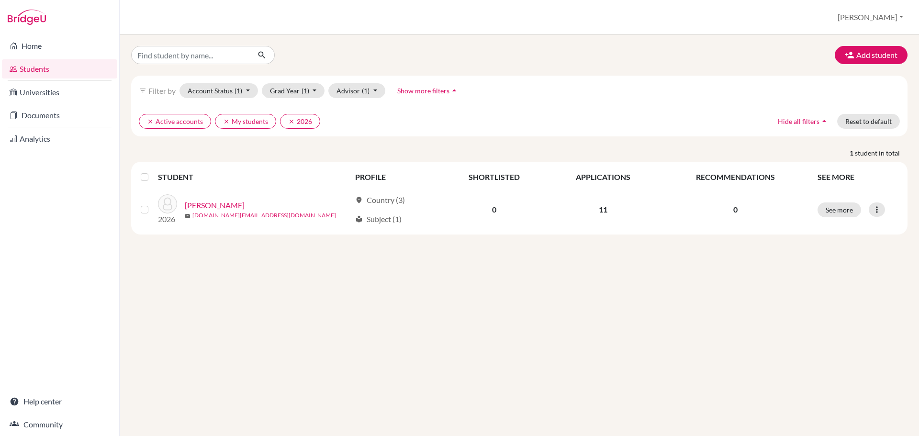
click at [288, 312] on div "Add student filter_list Filter by Account Status (1) Active accounts done Archi…" at bounding box center [519, 234] width 799 height 401
click at [24, 71] on link "Students" at bounding box center [59, 68] width 115 height 19
click at [291, 122] on icon "clear" at bounding box center [291, 121] width 7 height 7
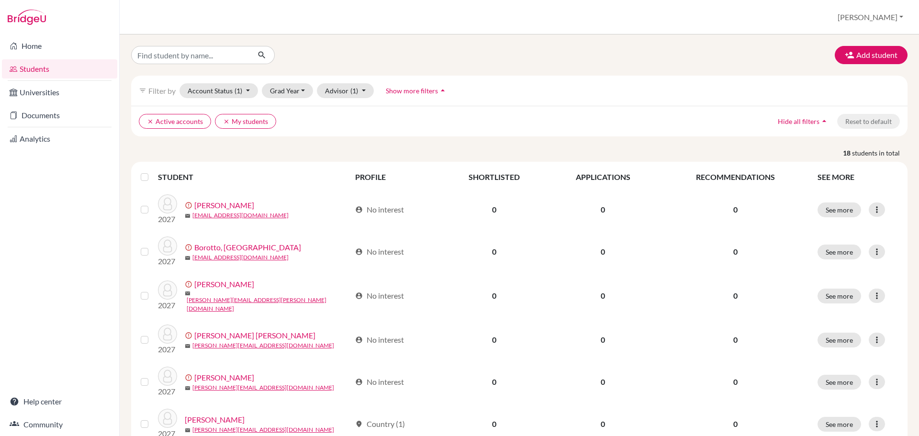
click at [53, 41] on link "Home" at bounding box center [59, 45] width 115 height 19
